Goal: Check status

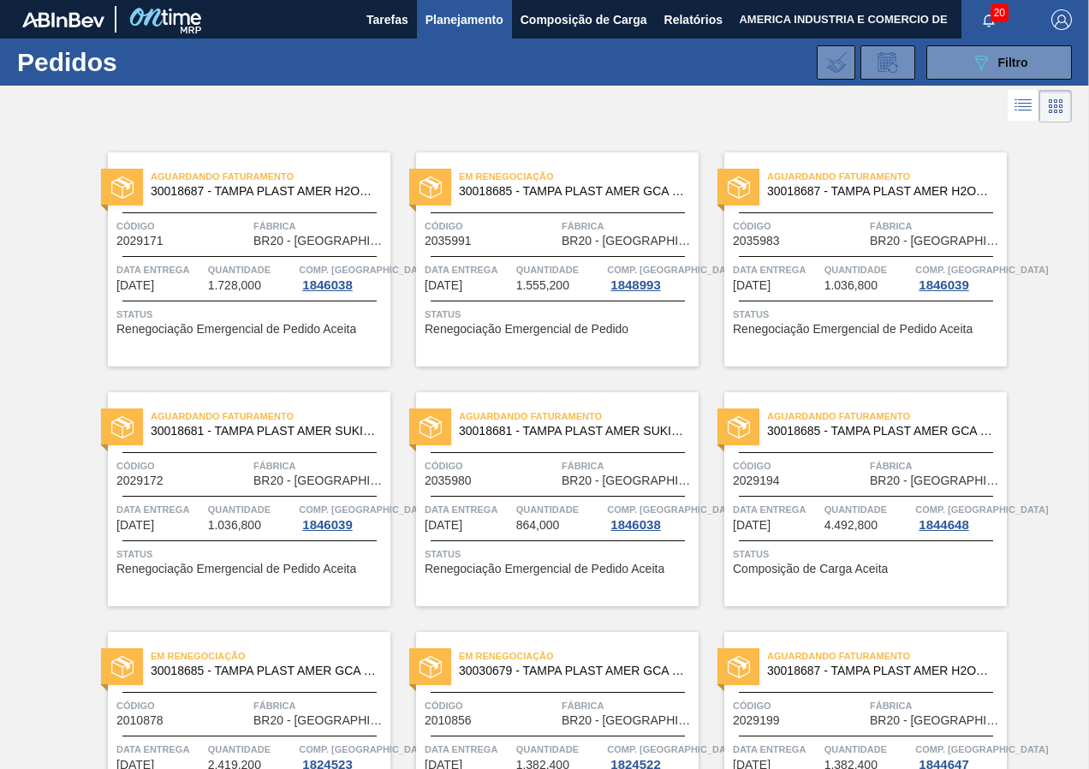
click at [606, 381] on div "Aguardando Faturamento 30018681 - TAMPA PLAST AMER SUKITA S/LINER Código 203598…" at bounding box center [544, 486] width 308 height 240
